Goal: Use online tool/utility: Utilize a website feature to perform a specific function

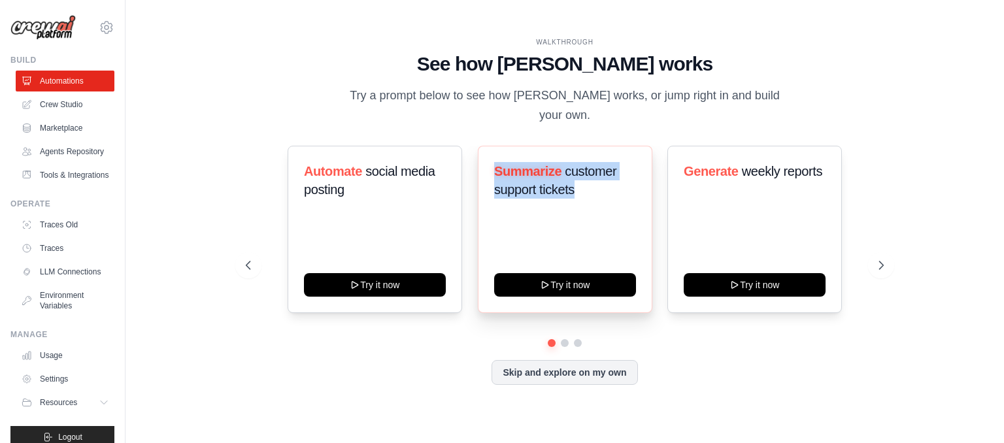
drag, startPoint x: 491, startPoint y: 155, endPoint x: 589, endPoint y: 181, distance: 102.1
click at [589, 181] on div "Summarize customer support tickets Try it now" at bounding box center [565, 229] width 174 height 167
copy h3 "Summarize customer support tickets"
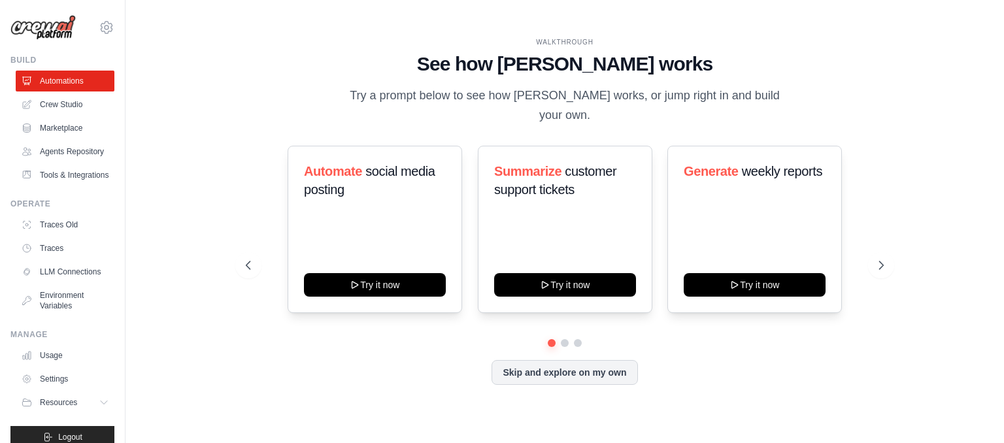
click at [256, 103] on div "WALKTHROUGH See how [PERSON_NAME] works Try a prompt below to see how [PERSON_N…" at bounding box center [565, 81] width 638 height 88
click at [63, 152] on link "Agents Repository" at bounding box center [66, 151] width 99 height 21
click at [61, 118] on link "Marketplace" at bounding box center [66, 128] width 99 height 21
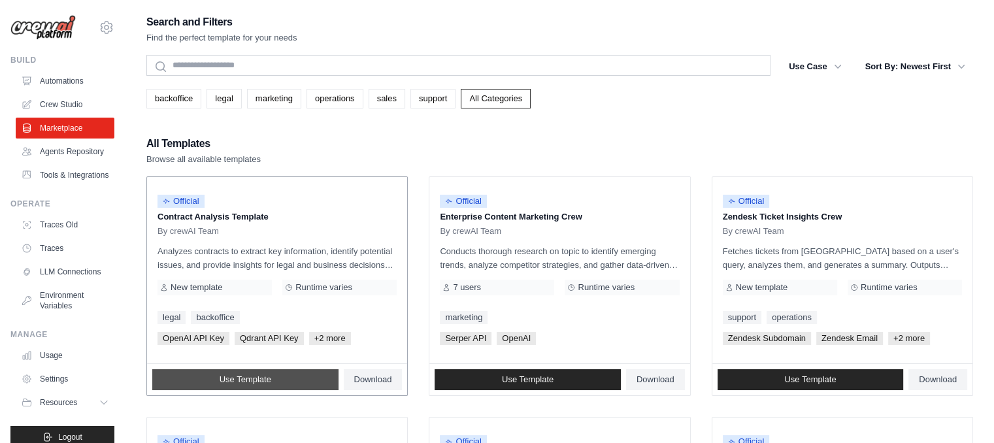
click at [282, 380] on link "Use Template" at bounding box center [245, 379] width 186 height 21
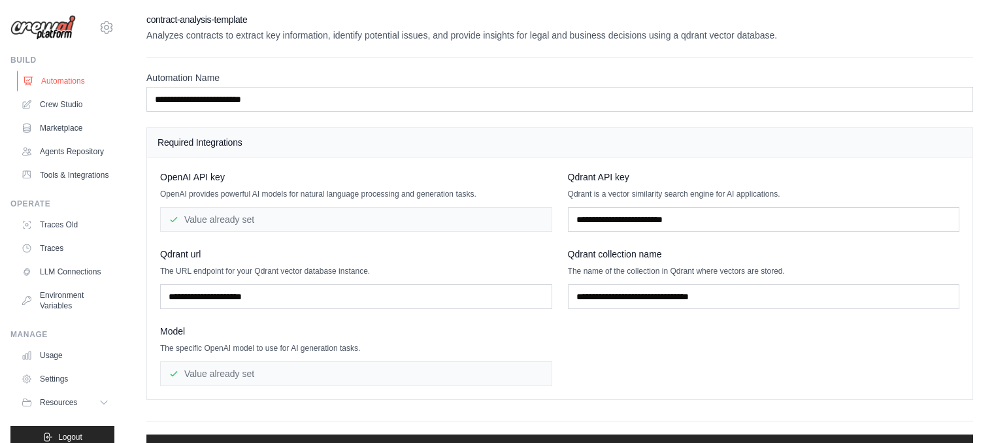
click at [78, 80] on link "Automations" at bounding box center [66, 81] width 99 height 21
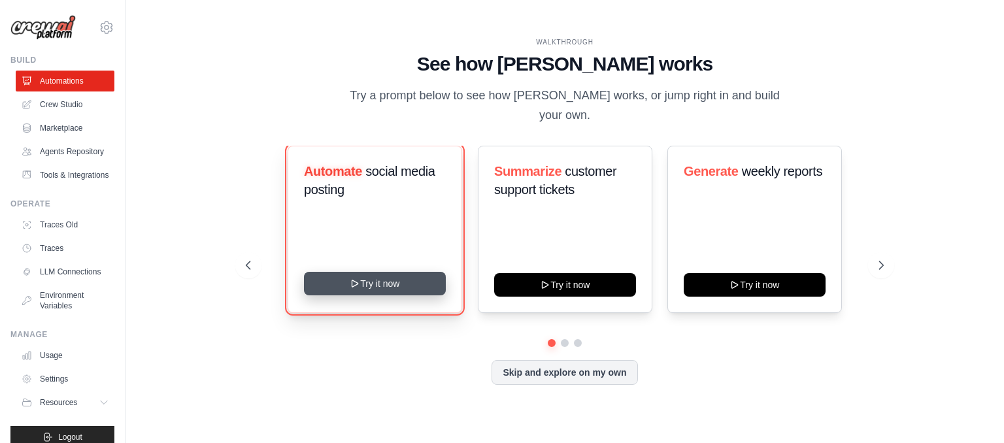
click at [379, 281] on button "Try it now" at bounding box center [375, 284] width 142 height 24
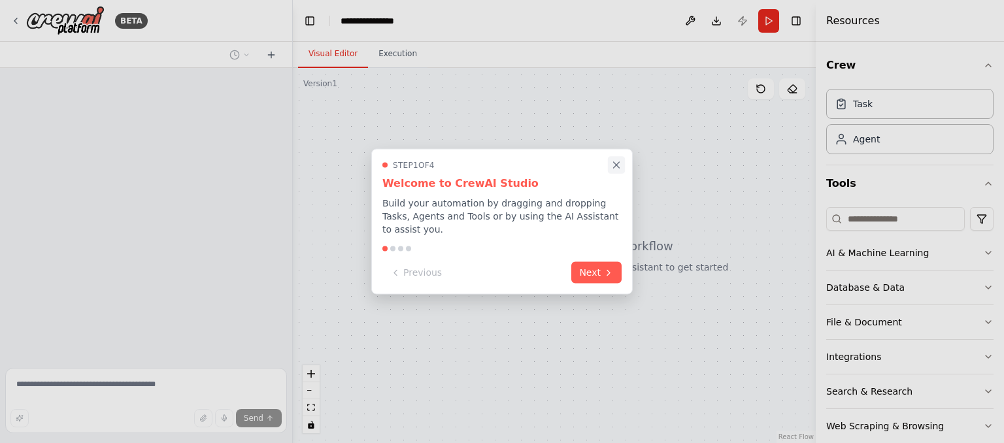
click at [614, 165] on icon "Close walkthrough" at bounding box center [616, 165] width 12 height 12
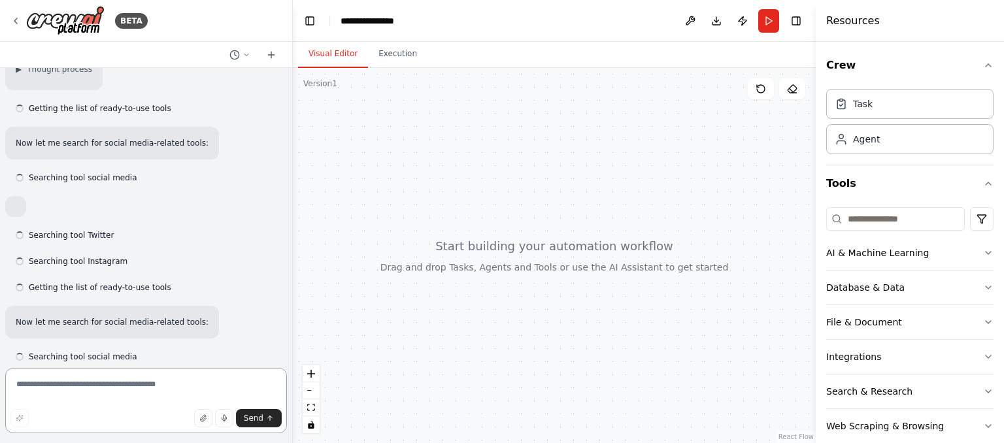
click at [136, 397] on textarea at bounding box center [146, 400] width 282 height 65
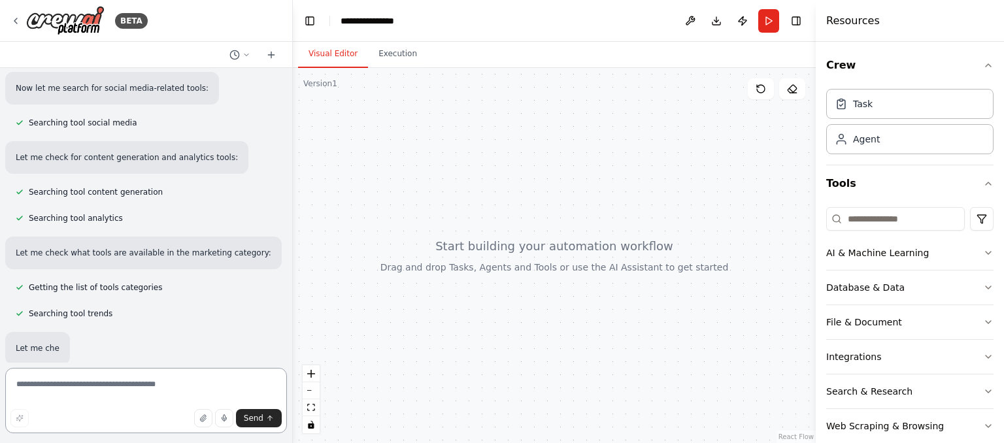
scroll to position [378, 0]
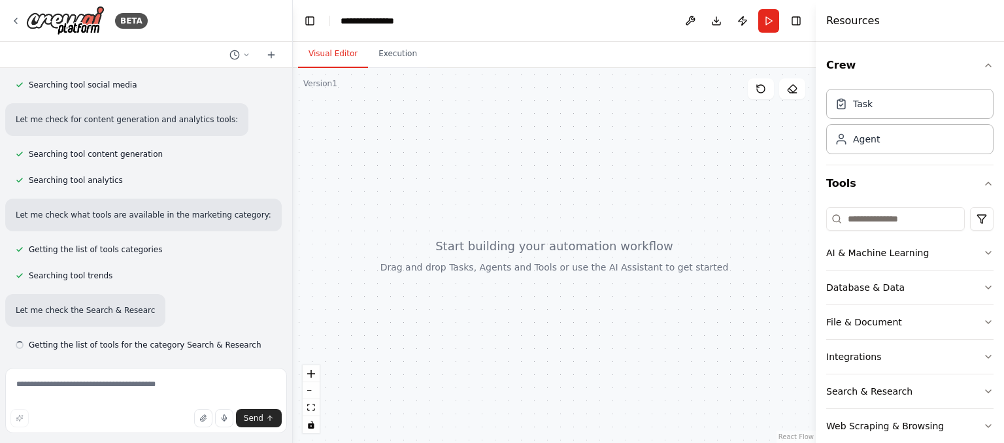
click at [383, 39] on header "**********" at bounding box center [554, 21] width 523 height 42
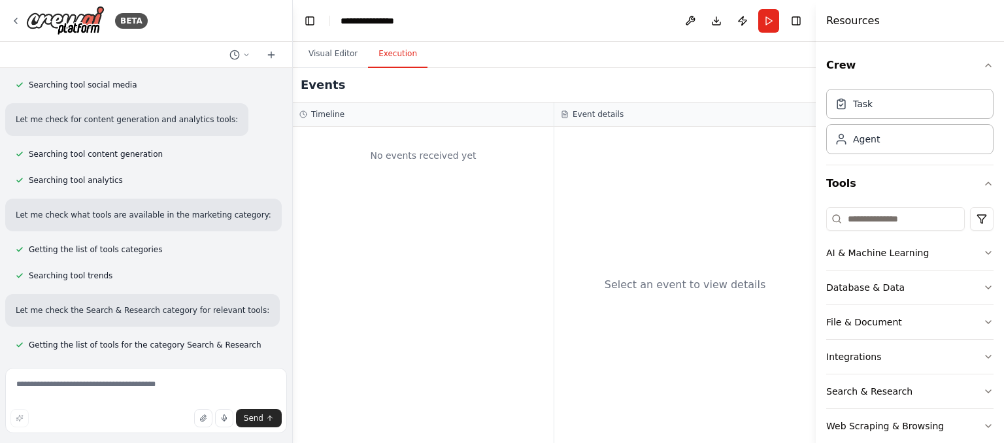
click at [401, 57] on button "Execution" at bounding box center [397, 54] width 59 height 27
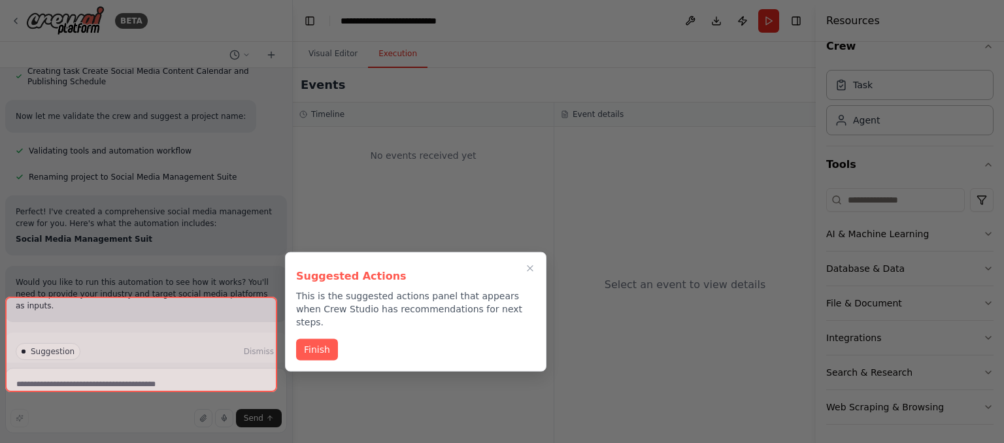
scroll to position [1064, 0]
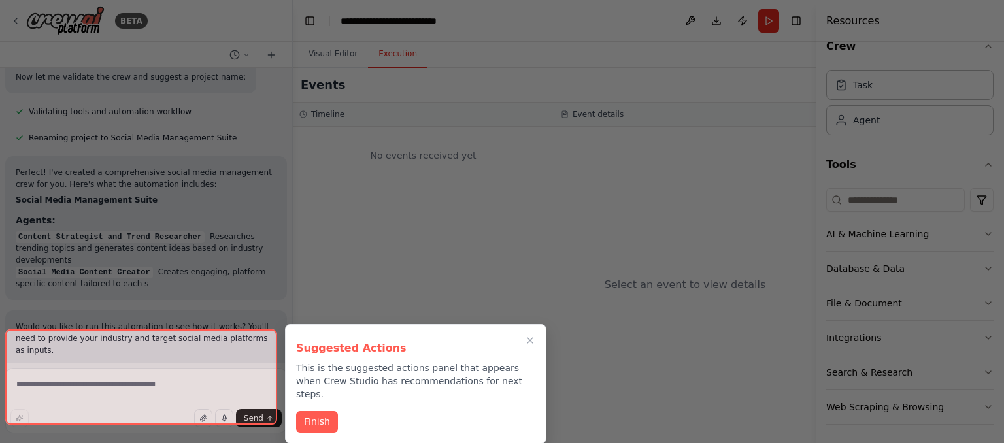
click at [530, 329] on div "Suggested Actions This is the suggested actions panel that appears when Crew St…" at bounding box center [415, 384] width 261 height 120
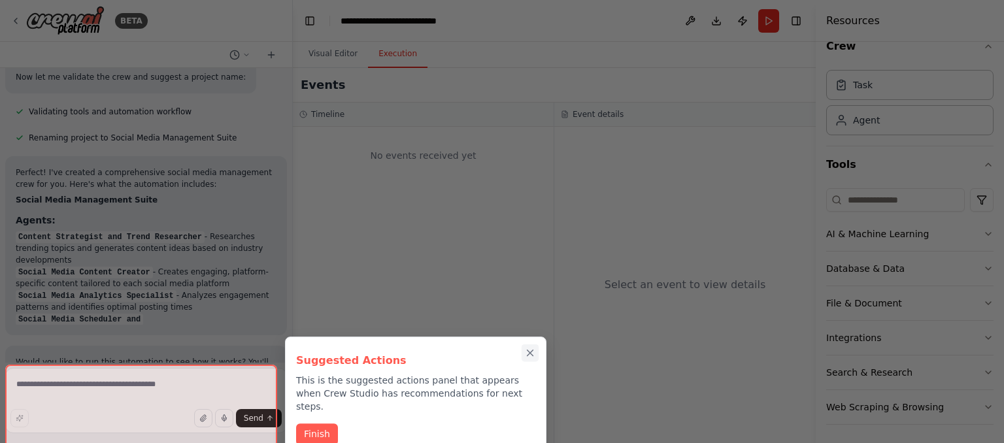
click at [529, 355] on icon "Close walkthrough" at bounding box center [530, 353] width 12 height 12
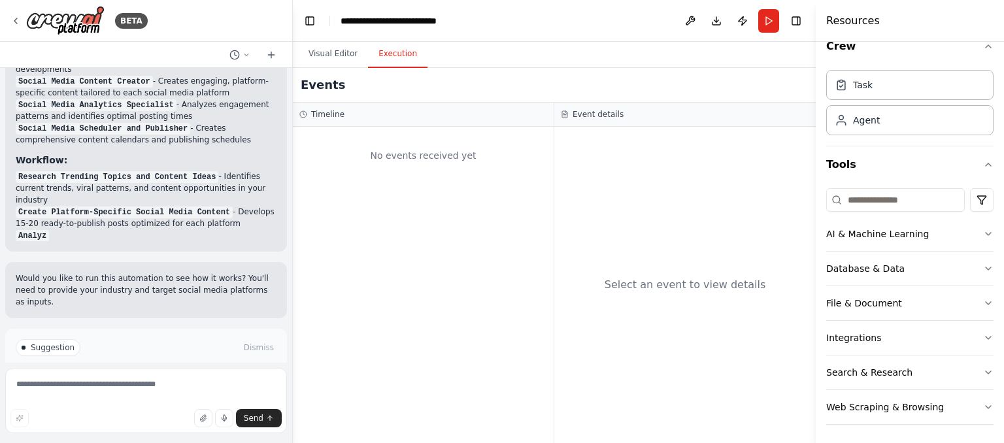
scroll to position [1267, 0]
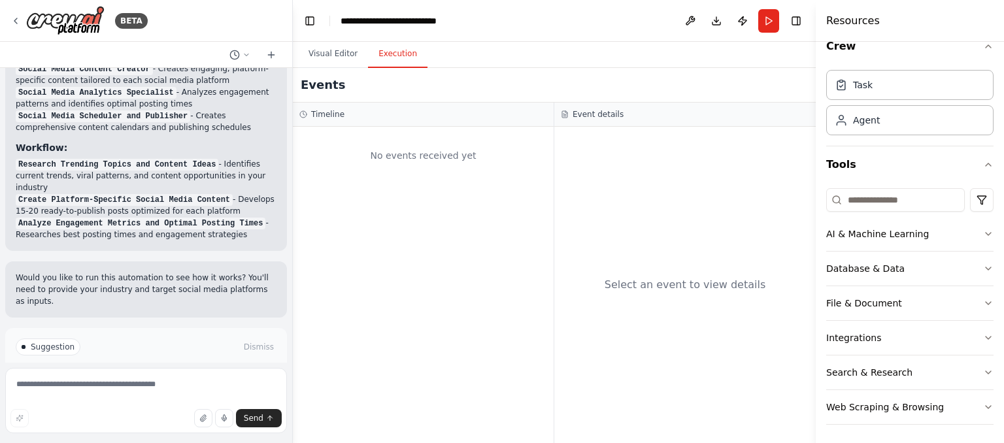
click at [116, 338] on div "Suggestion Dismiss I have some suggestions to help you move forward with your a…" at bounding box center [146, 375] width 261 height 74
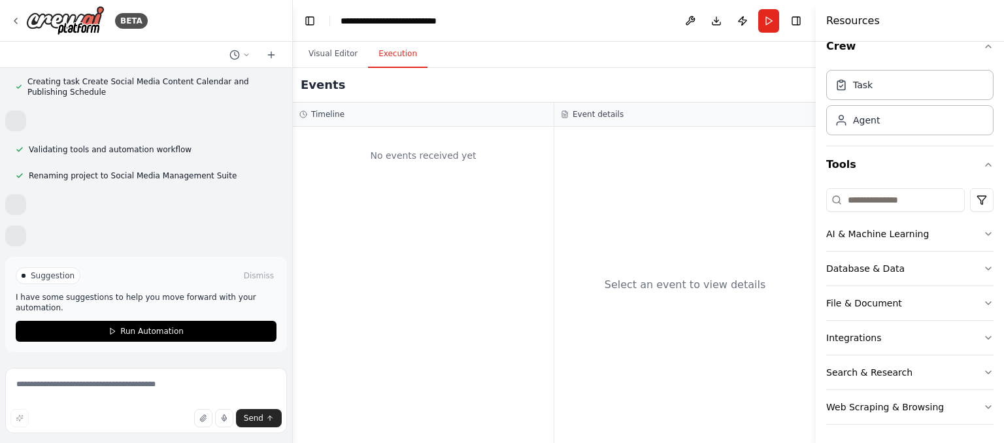
scroll to position [813, 0]
